Goal: Check status: Check status

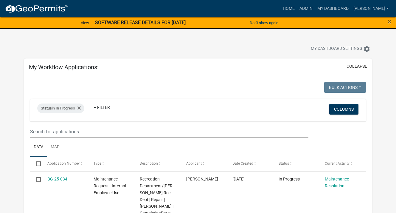
select select "3: 100"
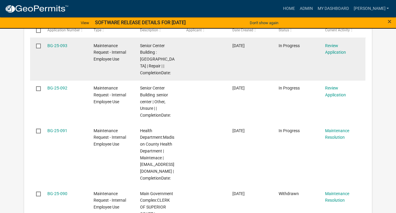
scroll to position [328, 0]
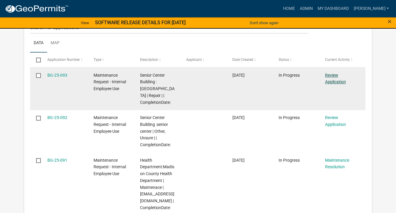
click at [332, 77] on link "Review Application" at bounding box center [335, 79] width 21 height 12
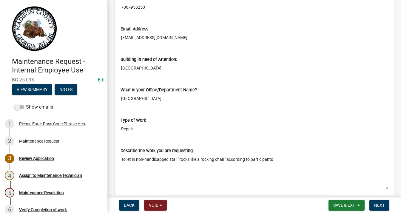
scroll to position [209, 0]
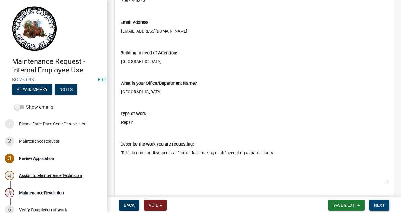
click at [376, 200] on button "Next" at bounding box center [379, 205] width 20 height 11
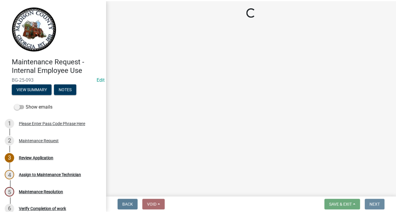
scroll to position [0, 0]
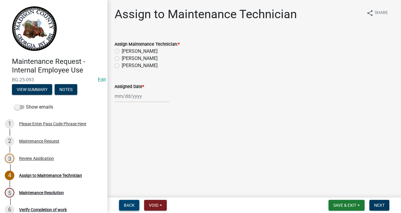
click at [128, 208] on button "Back" at bounding box center [129, 205] width 20 height 11
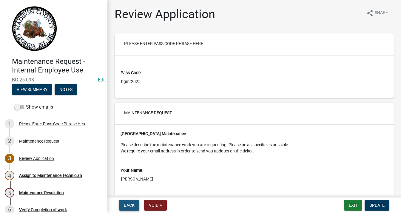
click at [130, 207] on span "Back" at bounding box center [129, 205] width 11 height 5
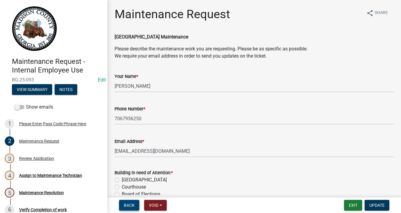
click at [136, 200] on button "Back" at bounding box center [129, 205] width 20 height 11
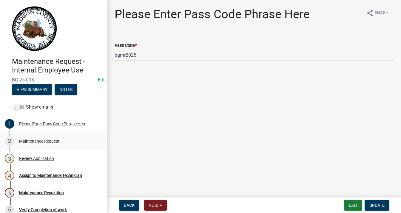
click at [58, 141] on div "Maintenance Request" at bounding box center [39, 141] width 40 height 4
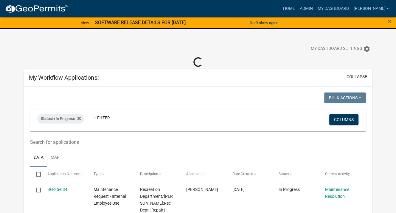
select select "3: 100"
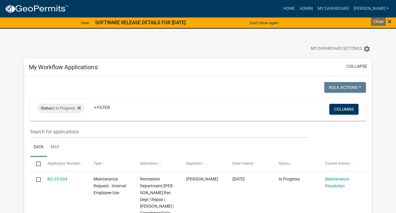
click at [388, 21] on span "×" at bounding box center [390, 21] width 4 height 8
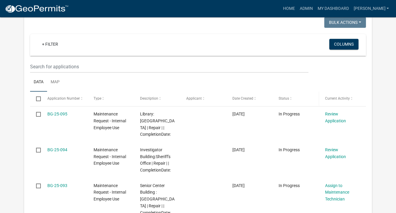
scroll to position [268, 0]
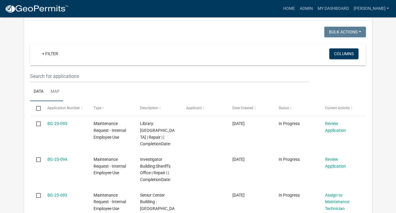
click at [49, 90] on link "Map" at bounding box center [55, 91] width 16 height 19
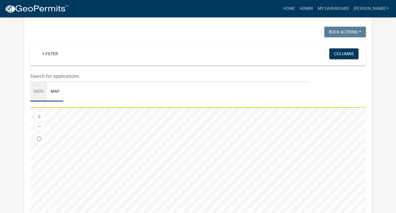
click at [40, 91] on link "Data" at bounding box center [38, 91] width 17 height 19
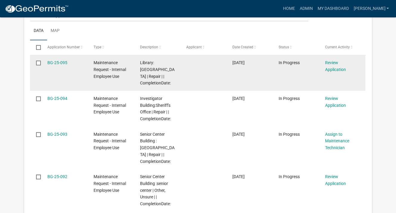
scroll to position [328, 0]
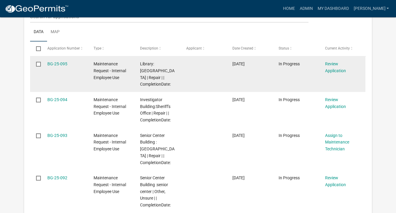
click at [174, 79] on div "Library:[GEOGRAPHIC_DATA] | Repair | | CompletionDate:" at bounding box center [157, 74] width 35 height 27
click at [192, 72] on datatable-body-cell at bounding box center [204, 74] width 46 height 36
click at [337, 63] on link "Review Application" at bounding box center [335, 67] width 21 height 12
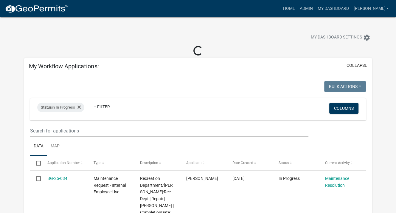
select select "3: 100"
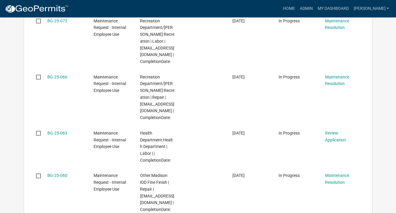
scroll to position [1074, 0]
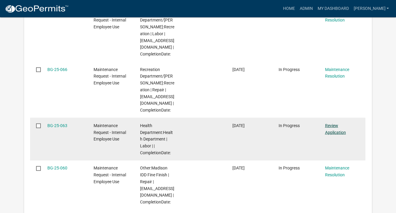
click at [336, 135] on link "Review Application" at bounding box center [335, 129] width 21 height 12
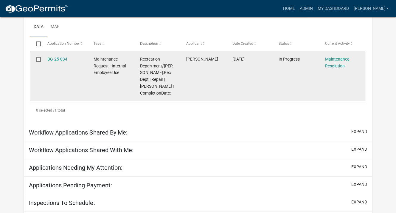
select select "3: 100"
